Goal: Obtain resource: Download file/media

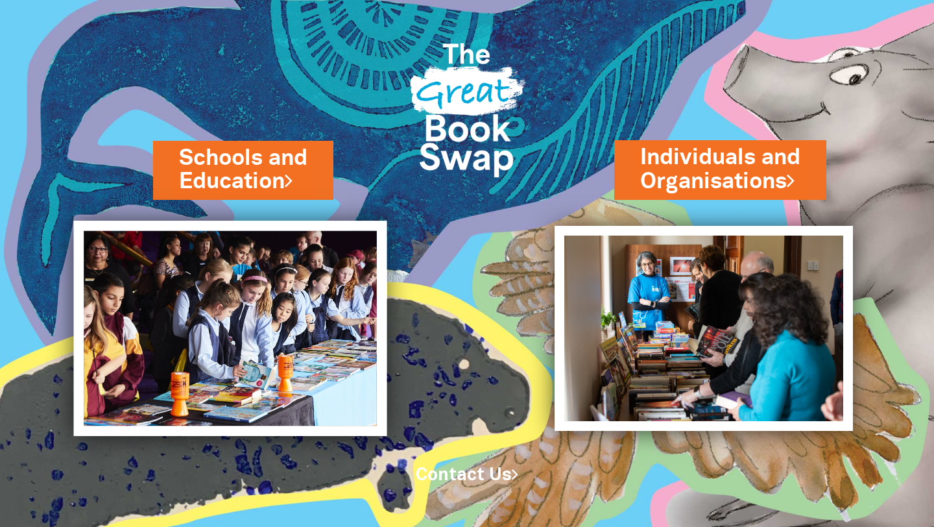
click at [297, 356] on img at bounding box center [230, 327] width 313 height 215
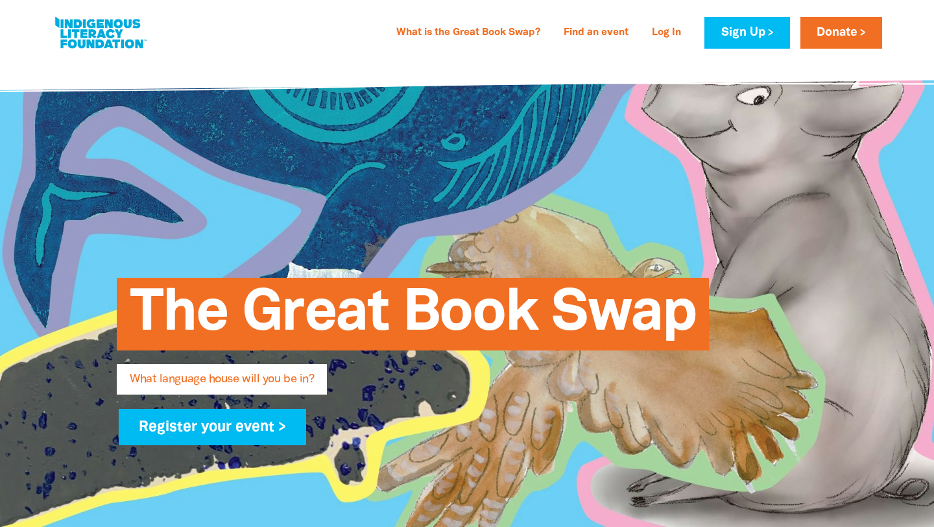
type input "[PERSON_NAME]"
type input "[EMAIL_ADDRESS][DOMAIN_NAME]"
type input "[GEOGRAPHIC_DATA]"
select select "primary-school"
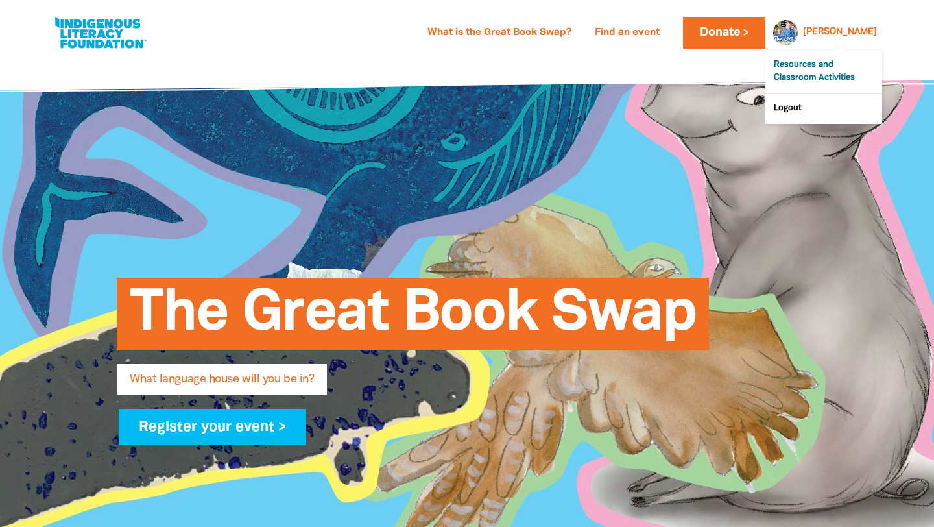
click at [813, 76] on link "Resources and Classroom Activities" at bounding box center [823, 72] width 117 height 43
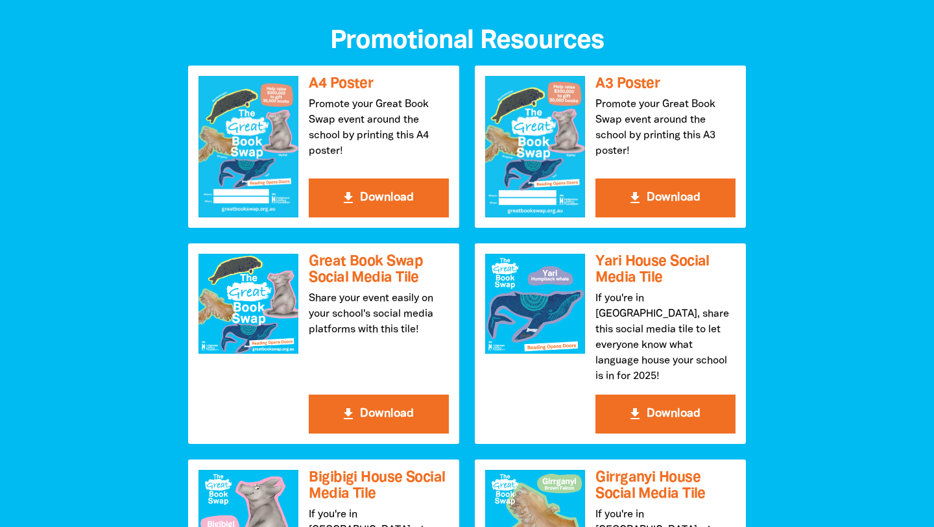
scroll to position [1379, 0]
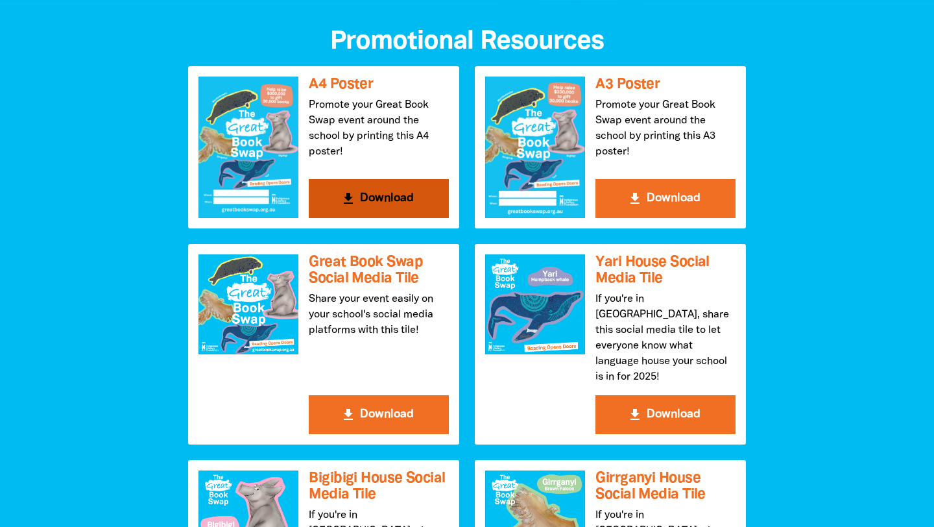
click at [372, 198] on button "get_app Download" at bounding box center [379, 198] width 140 height 39
